Goal: Task Accomplishment & Management: Manage account settings

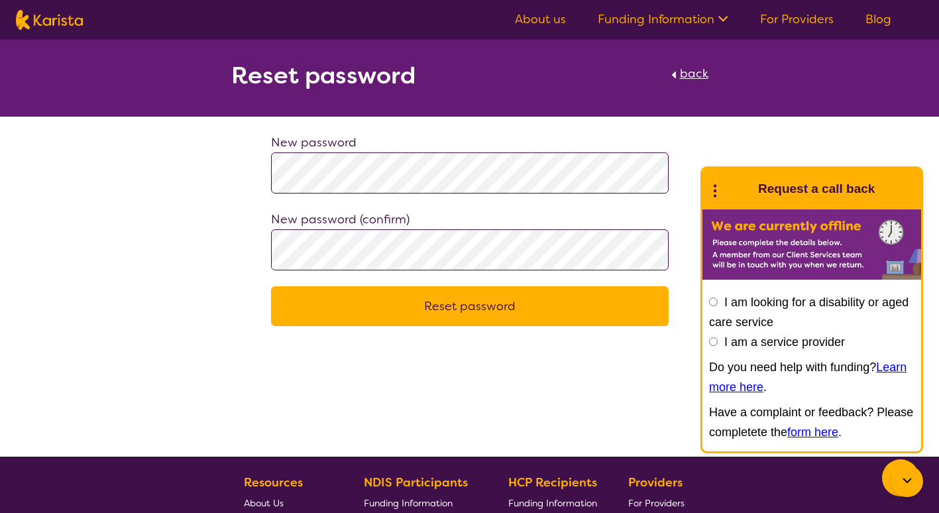
click at [463, 302] on button "Reset password" at bounding box center [470, 306] width 398 height 40
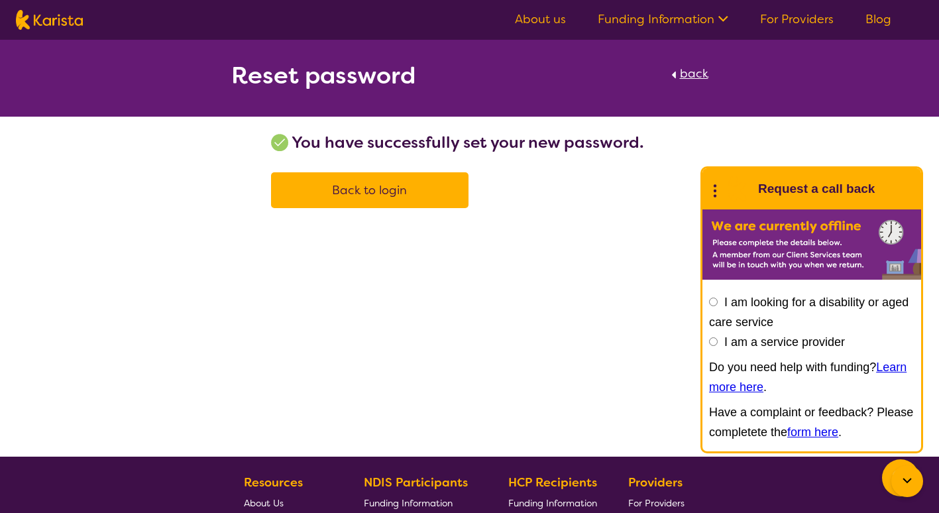
click at [792, 15] on link "For Providers" at bounding box center [797, 19] width 74 height 16
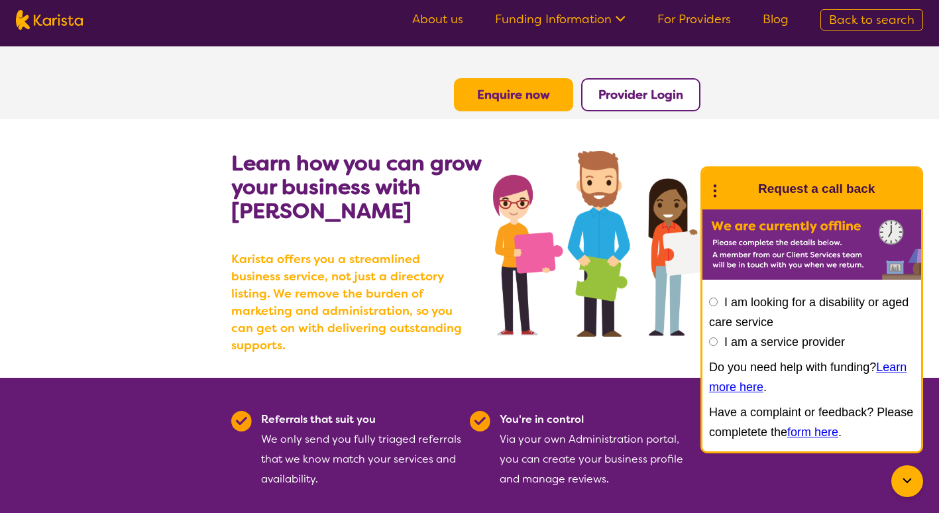
click at [644, 93] on b "Provider Login" at bounding box center [641, 95] width 85 height 16
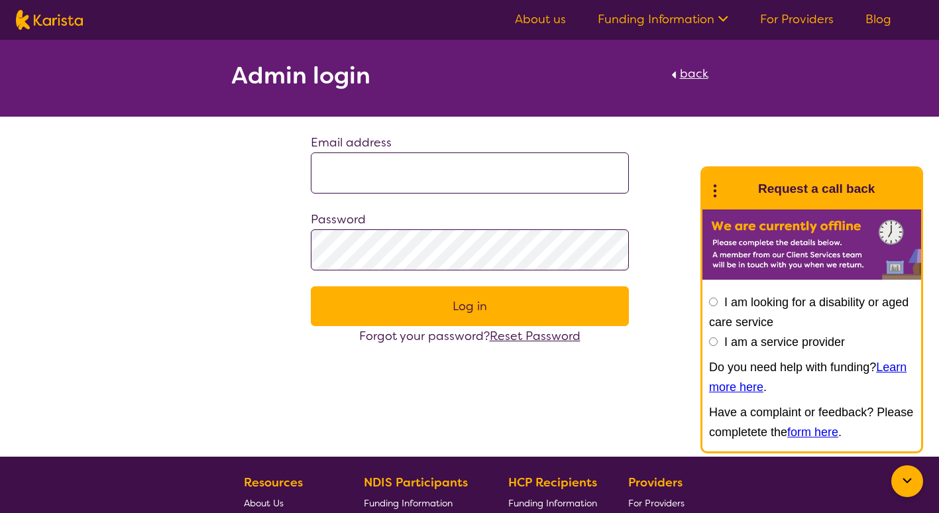
click at [503, 162] on input at bounding box center [470, 172] width 318 height 41
type input "**********"
click at [488, 316] on button "Log in" at bounding box center [470, 306] width 318 height 40
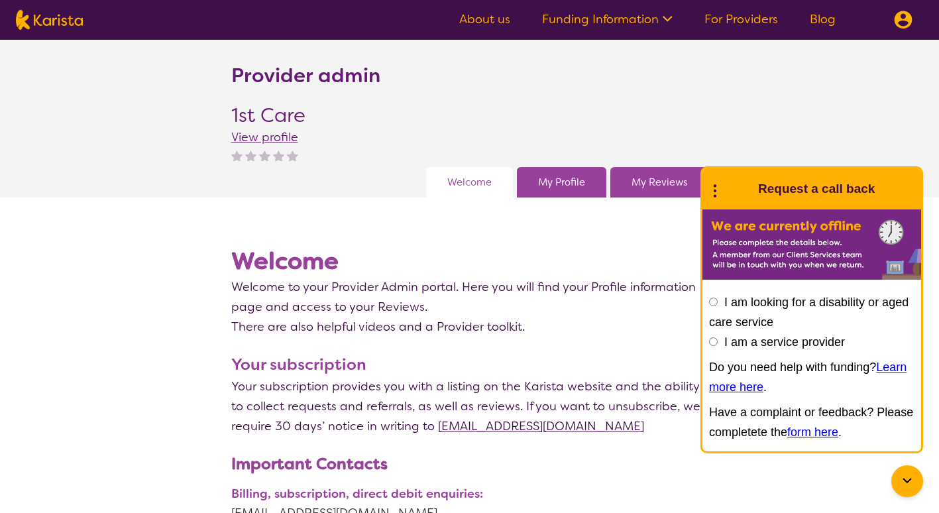
click at [854, 127] on section "Provider admin 1st Care View profile Welcome My Profile My Reviews" at bounding box center [469, 119] width 939 height 158
click at [851, 127] on section "Provider admin 1st Care View profile Welcome My Profile My Reviews" at bounding box center [469, 119] width 939 height 158
click at [715, 188] on icon at bounding box center [715, 189] width 17 height 21
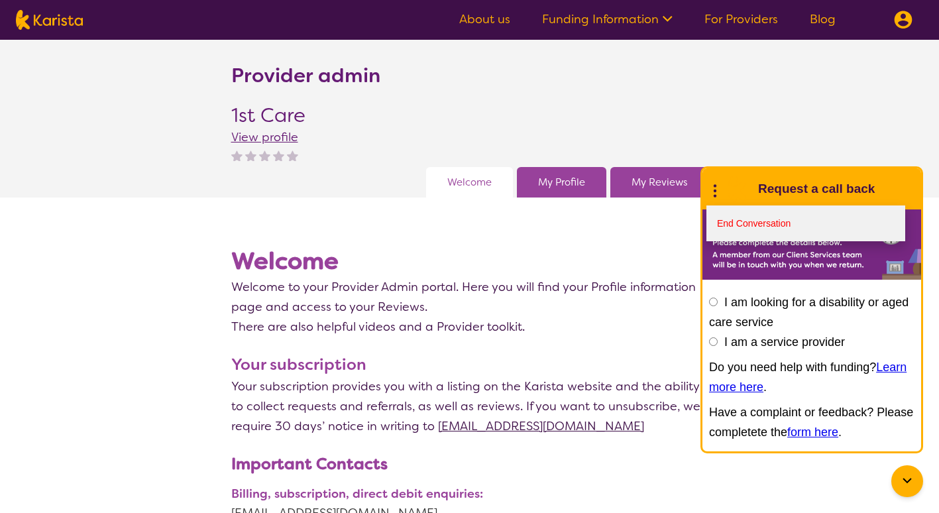
click at [752, 221] on link "End Conversation" at bounding box center [806, 223] width 199 height 36
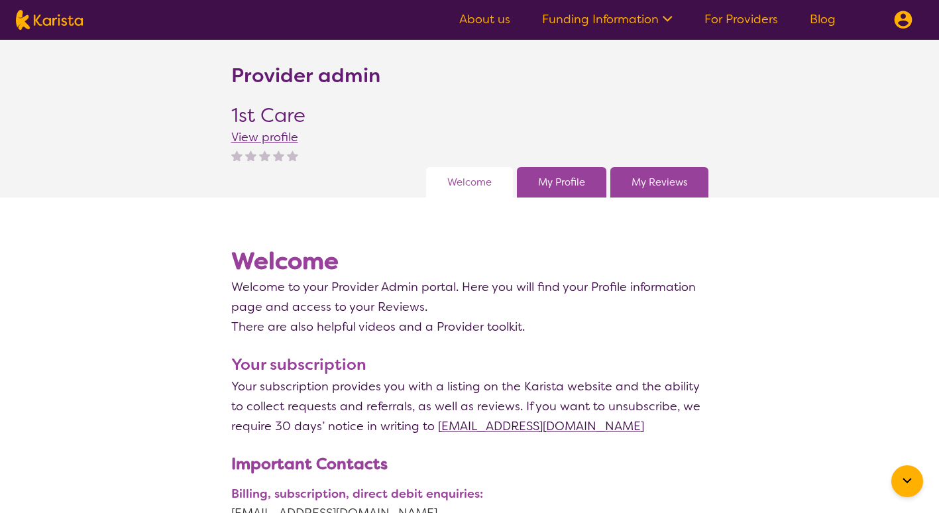
click at [562, 182] on link "My Profile" at bounding box center [561, 182] width 47 height 20
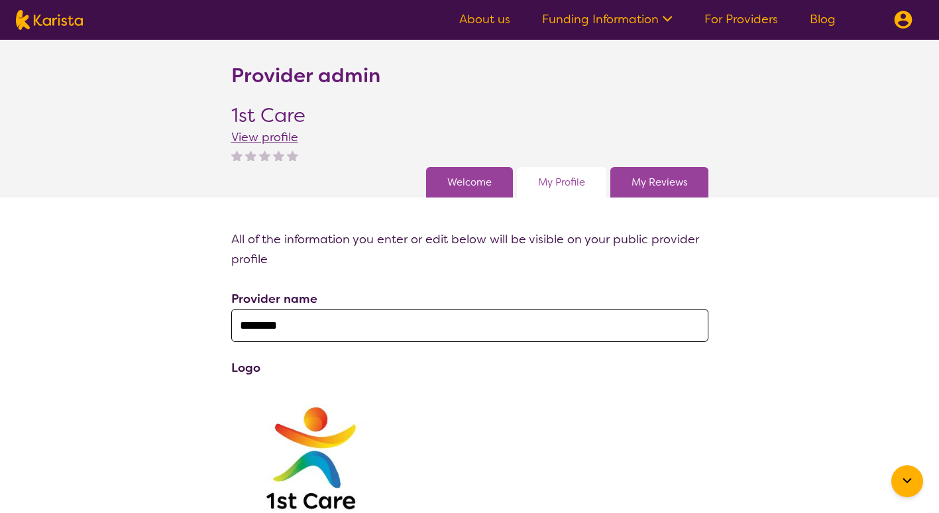
click at [664, 172] on div "My Reviews" at bounding box center [660, 182] width 98 height 30
click at [664, 176] on link "My Reviews" at bounding box center [660, 182] width 56 height 20
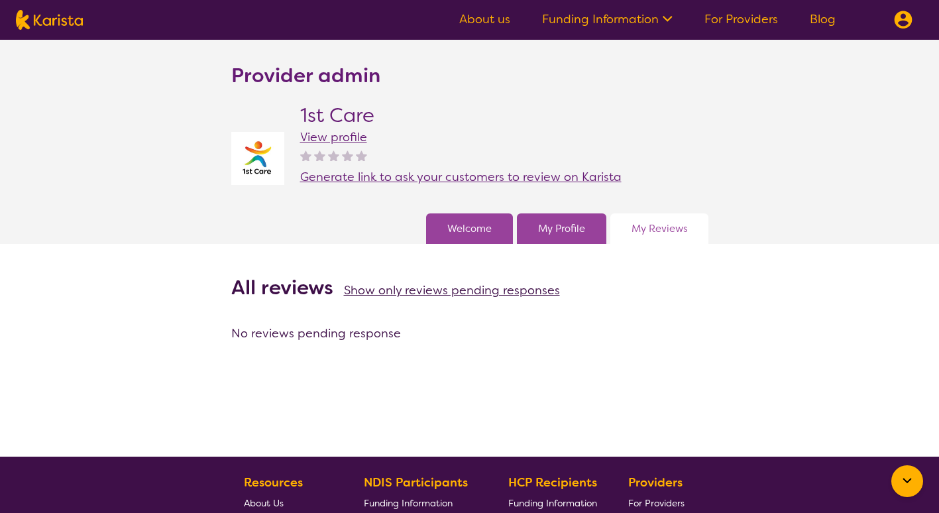
click at [472, 231] on link "Welcome" at bounding box center [469, 229] width 44 height 20
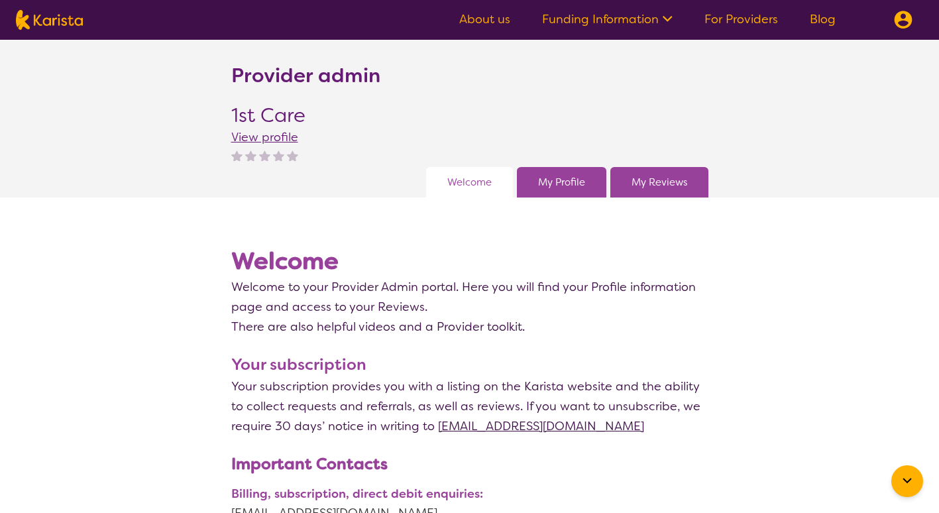
click at [256, 139] on span "View profile" at bounding box center [264, 137] width 67 height 16
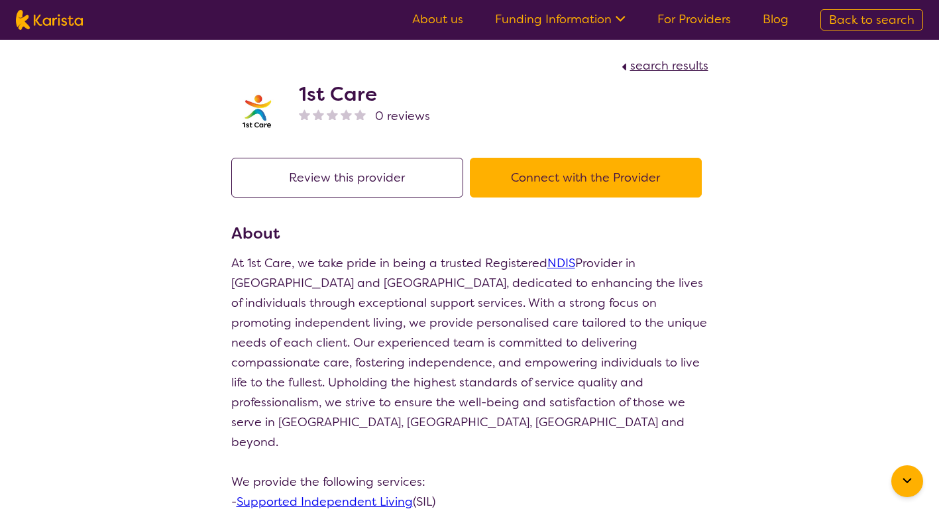
click at [750, 464] on div "search results 1st Care 0 reviews Review this provider Connect with the Provide…" at bounding box center [469, 486] width 939 height 892
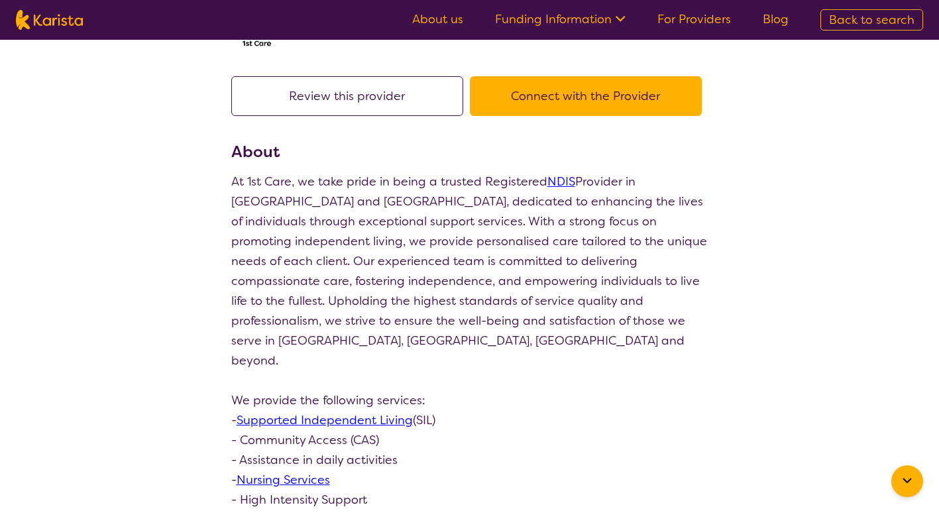
scroll to position [82, 0]
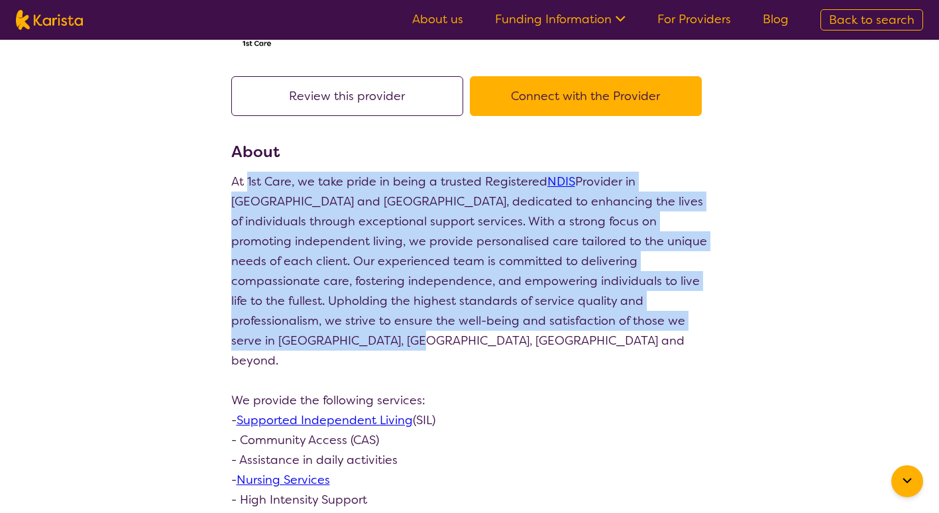
drag, startPoint x: 245, startPoint y: 174, endPoint x: 559, endPoint y: 346, distance: 358.4
click at [559, 346] on p "At 1st Care, we take pride in being a trusted Registered NDIS Provider in [GEOG…" at bounding box center [469, 371] width 477 height 398
copy p "1st Care, we take pride in being a trusted Registered NDIS Provider in [GEOGRAP…"
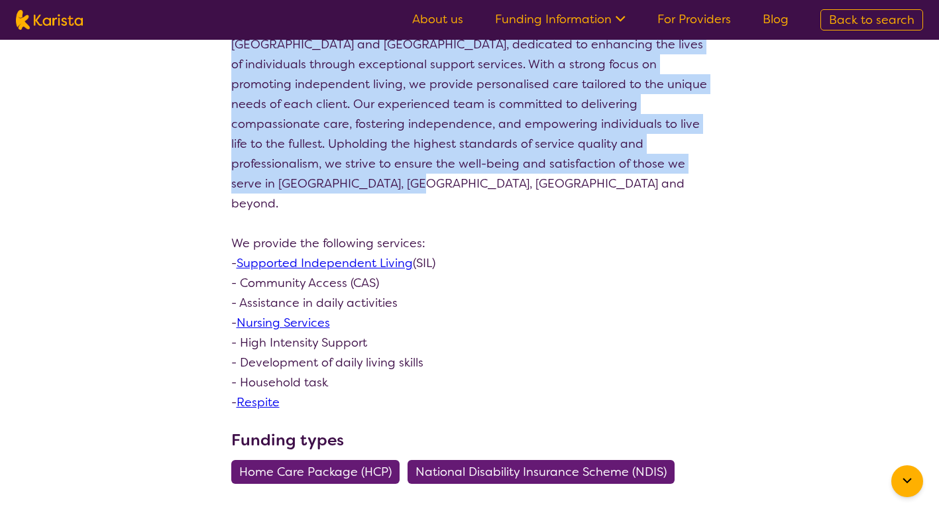
scroll to position [241, 0]
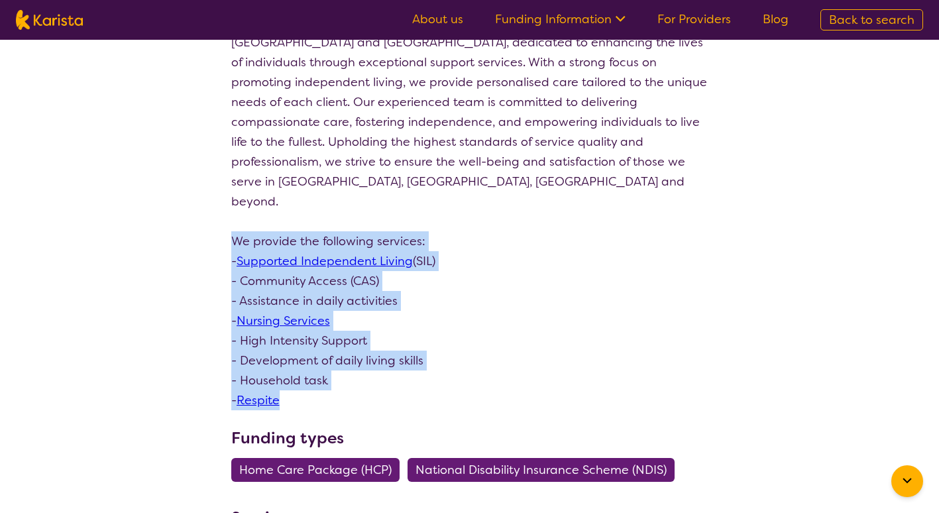
drag, startPoint x: 234, startPoint y: 219, endPoint x: 390, endPoint y: 377, distance: 222.2
click at [390, 377] on p "At 1st Care, we take pride in being a trusted Registered NDIS Provider in [GEOG…" at bounding box center [469, 212] width 477 height 398
copy p "We provide the following services: - Supported Independent Living (SIL) - Commu…"
